Goal: Task Accomplishment & Management: Manage account settings

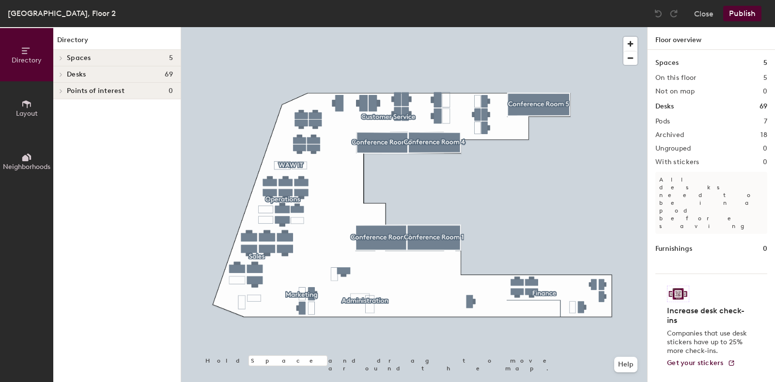
click at [466, 27] on div at bounding box center [414, 27] width 466 height 0
click at [60, 74] on icon at bounding box center [61, 74] width 4 height 5
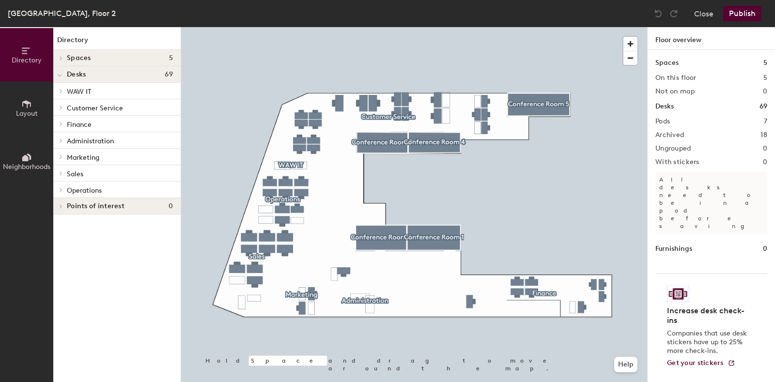
click at [73, 189] on span "Operations" at bounding box center [84, 191] width 35 height 8
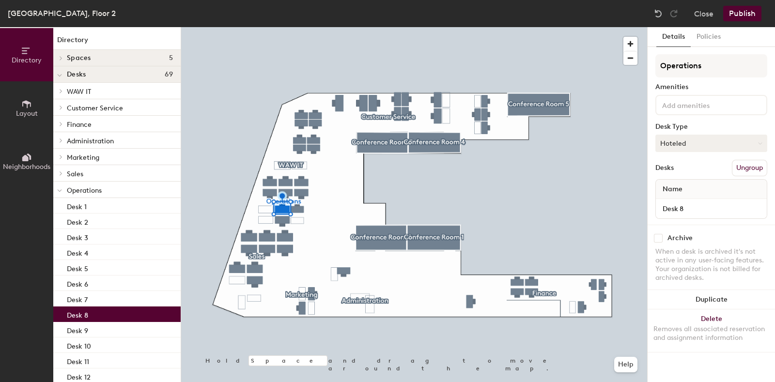
click at [691, 141] on button "Hoteled" at bounding box center [712, 143] width 112 height 17
click at [686, 173] on div "Assigned" at bounding box center [704, 173] width 97 height 15
click at [700, 105] on input at bounding box center [703, 105] width 87 height 12
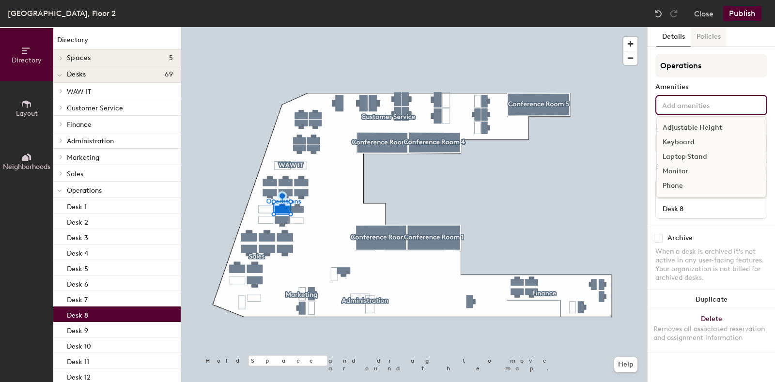
click at [703, 39] on button "Policies" at bounding box center [709, 37] width 36 height 20
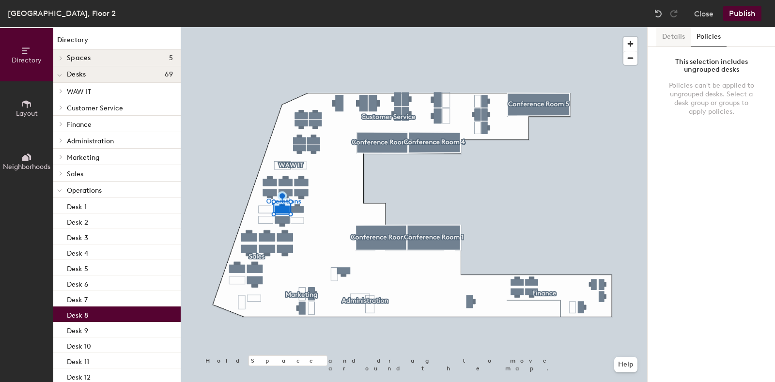
click at [671, 39] on button "Details" at bounding box center [673, 37] width 34 height 20
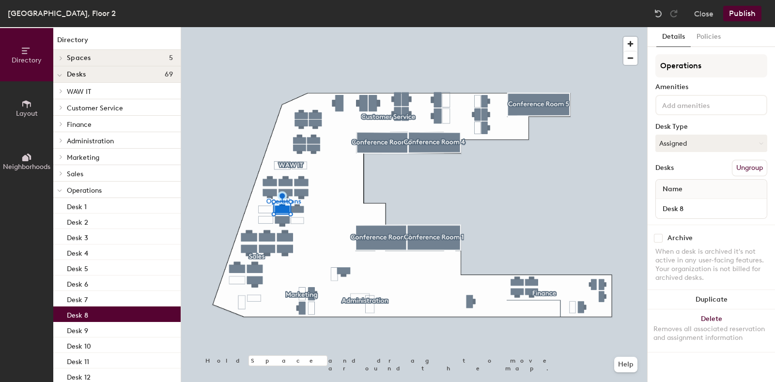
click at [738, 12] on button "Publish" at bounding box center [742, 14] width 38 height 16
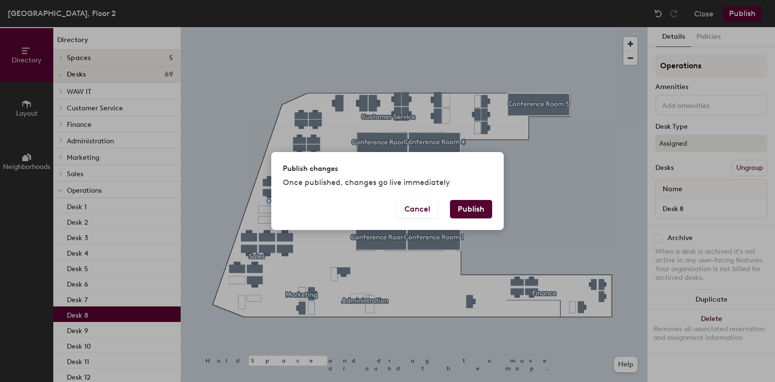
click at [460, 207] on button "Publish" at bounding box center [471, 209] width 42 height 18
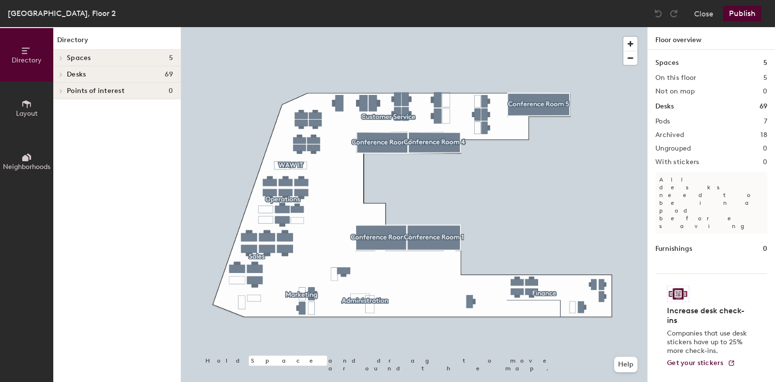
click at [30, 109] on span "Layout" at bounding box center [27, 113] width 22 height 8
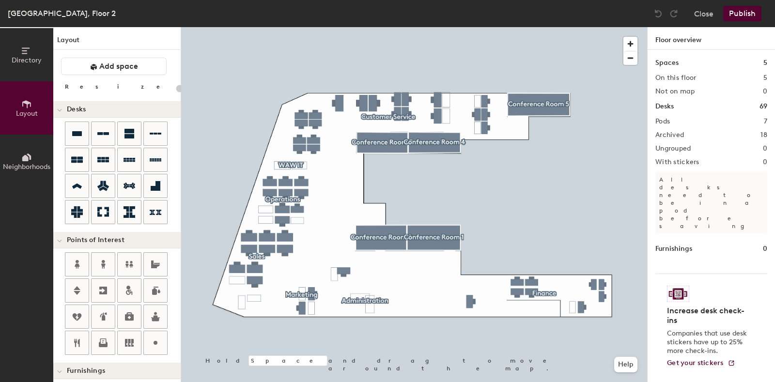
click at [34, 71] on button "Directory" at bounding box center [26, 54] width 53 height 53
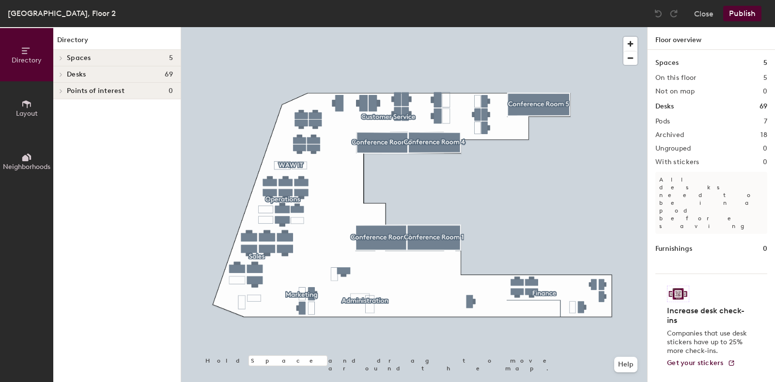
click at [97, 75] on h4 "Desks 69" at bounding box center [120, 75] width 106 height 8
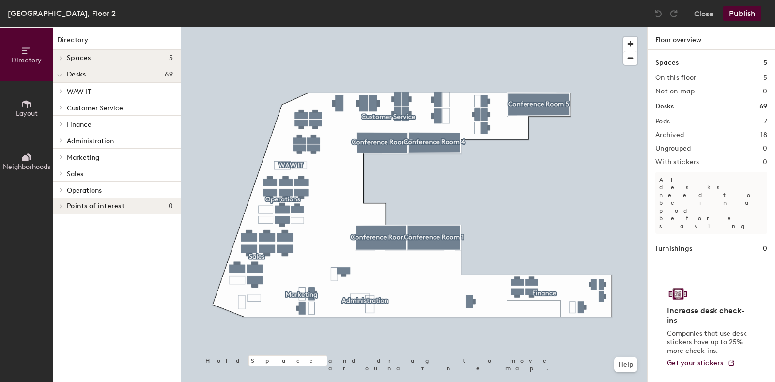
click at [75, 188] on span "Operations" at bounding box center [84, 191] width 35 height 8
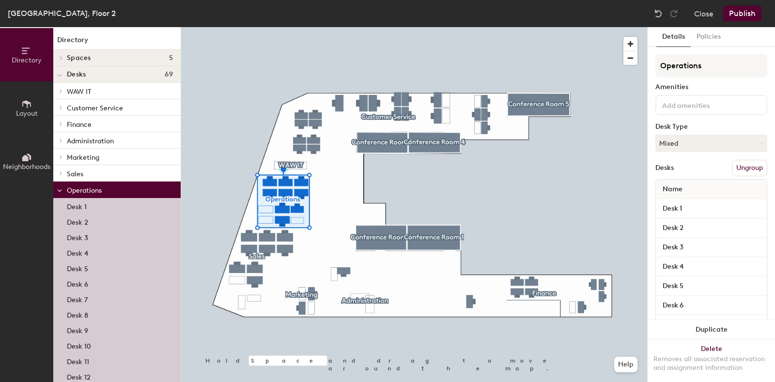
click at [78, 313] on p "Desk 8" at bounding box center [77, 314] width 21 height 11
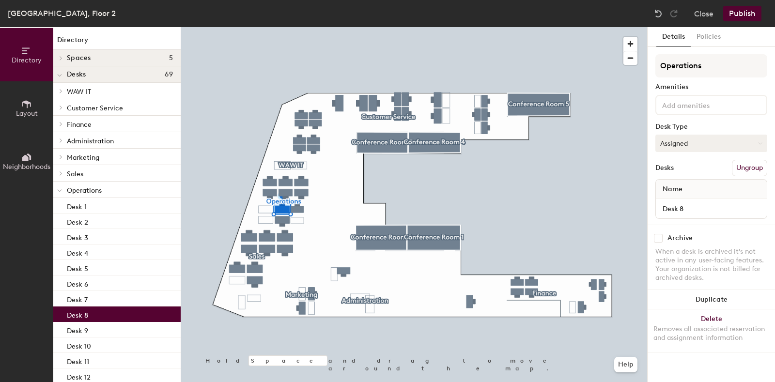
click at [719, 141] on button "Assigned" at bounding box center [712, 143] width 112 height 17
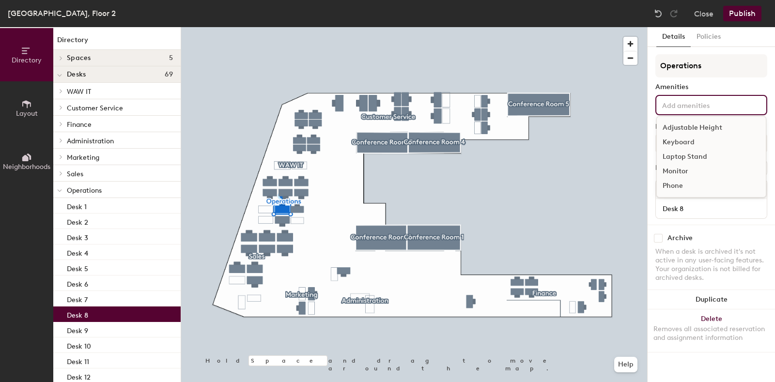
click at [723, 101] on input at bounding box center [703, 105] width 87 height 12
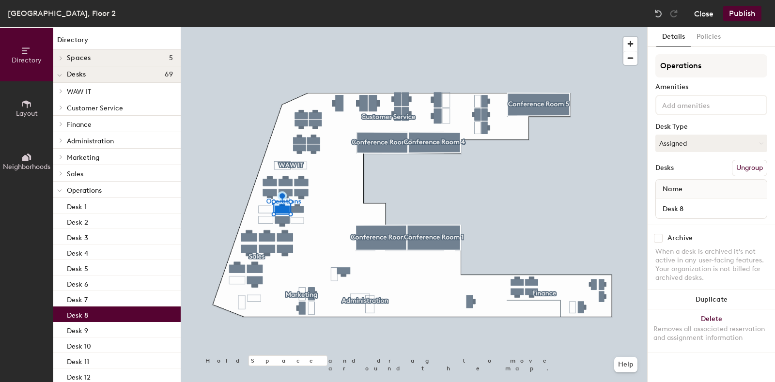
click at [703, 13] on button "Close" at bounding box center [703, 14] width 19 height 16
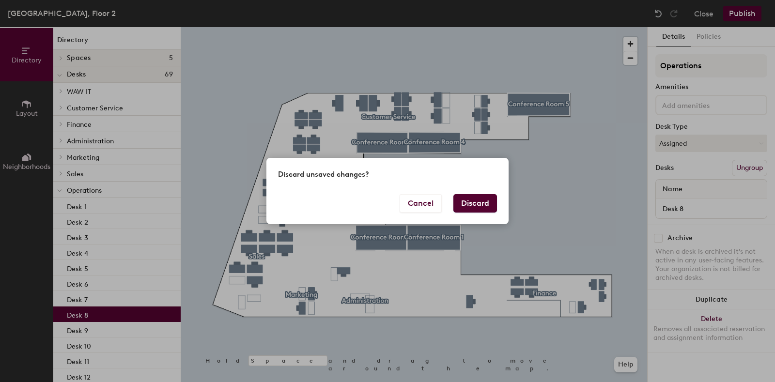
click at [484, 201] on button "Discard" at bounding box center [475, 203] width 44 height 18
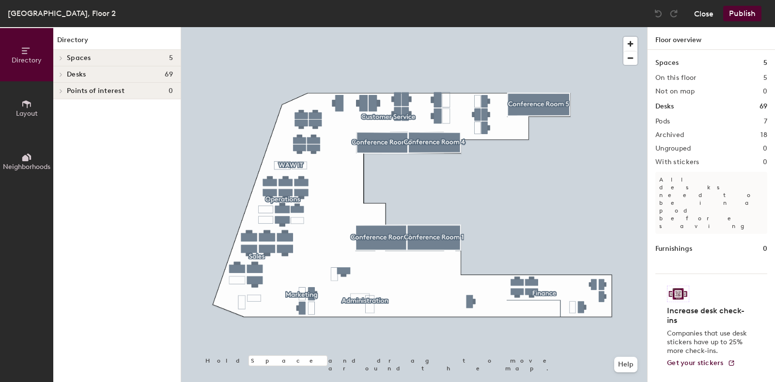
click at [711, 12] on button "Close" at bounding box center [703, 14] width 19 height 16
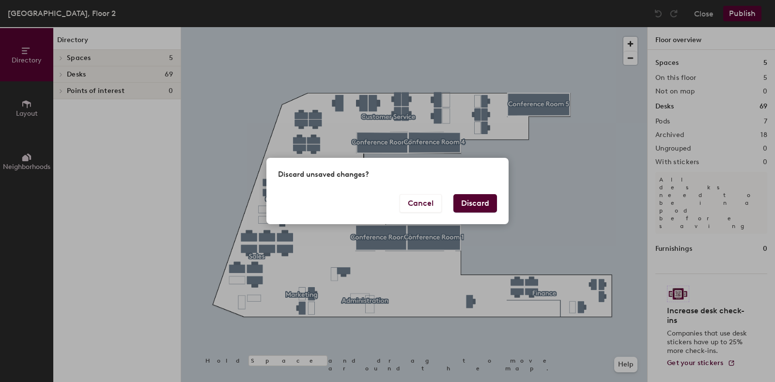
click at [486, 203] on button "Discard" at bounding box center [475, 203] width 44 height 18
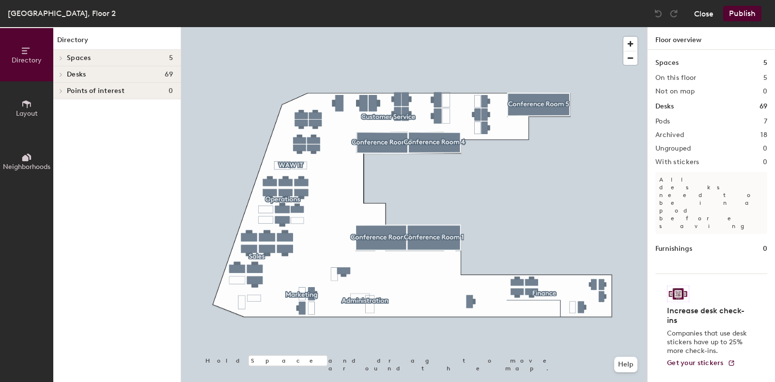
click at [713, 16] on button "Close" at bounding box center [703, 14] width 19 height 16
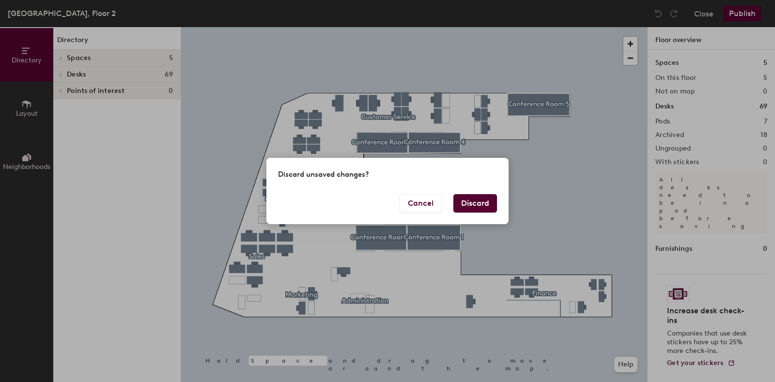
click at [475, 204] on button "Discard" at bounding box center [475, 203] width 44 height 18
